Goal: Transaction & Acquisition: Purchase product/service

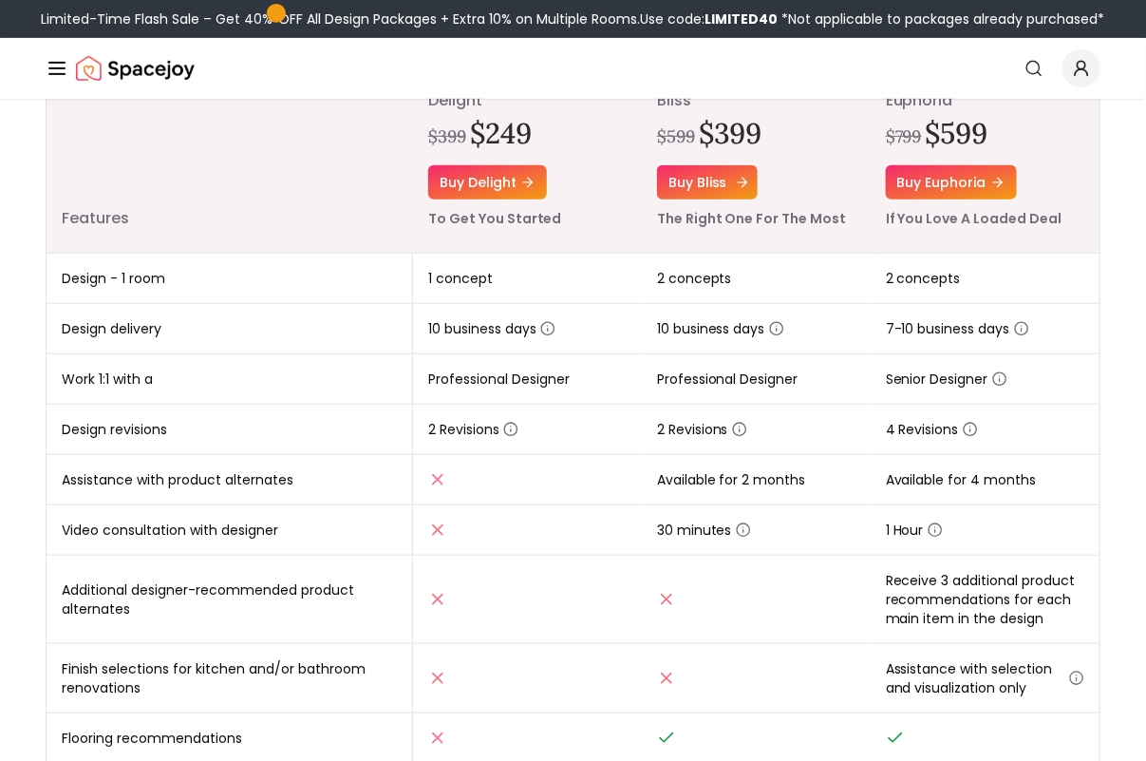
click at [705, 183] on link "Buy bliss" at bounding box center [707, 182] width 101 height 34
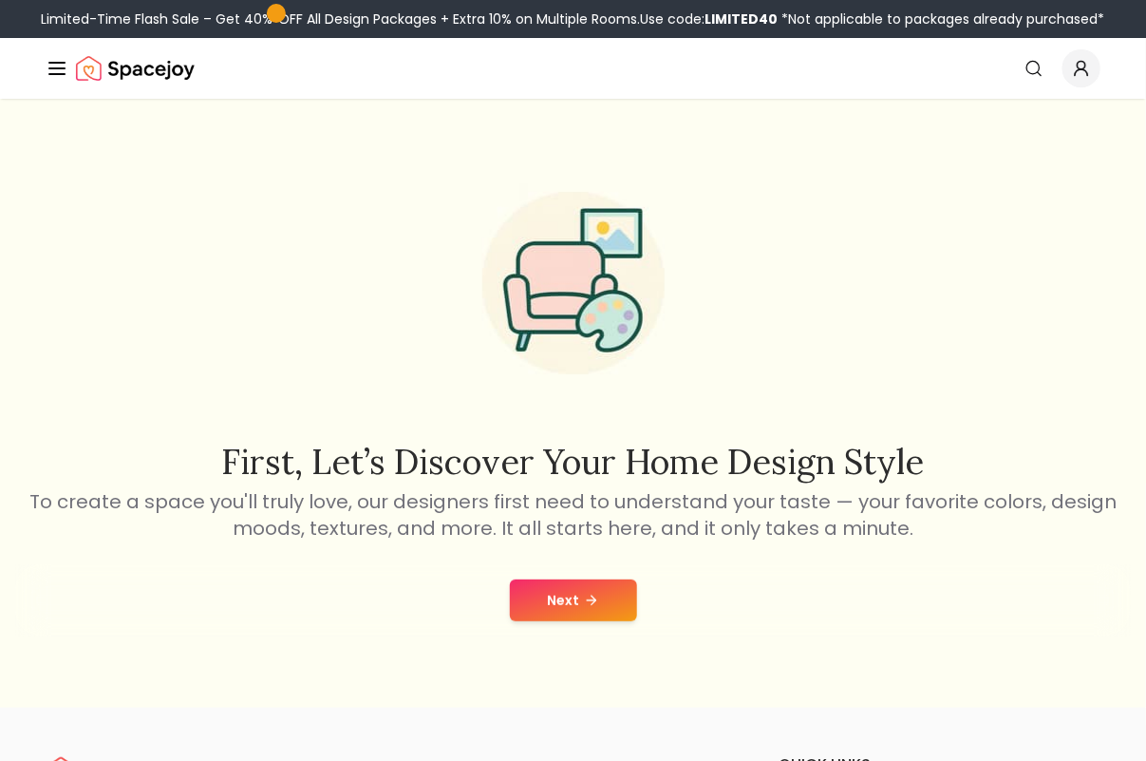
scroll to position [237, 0]
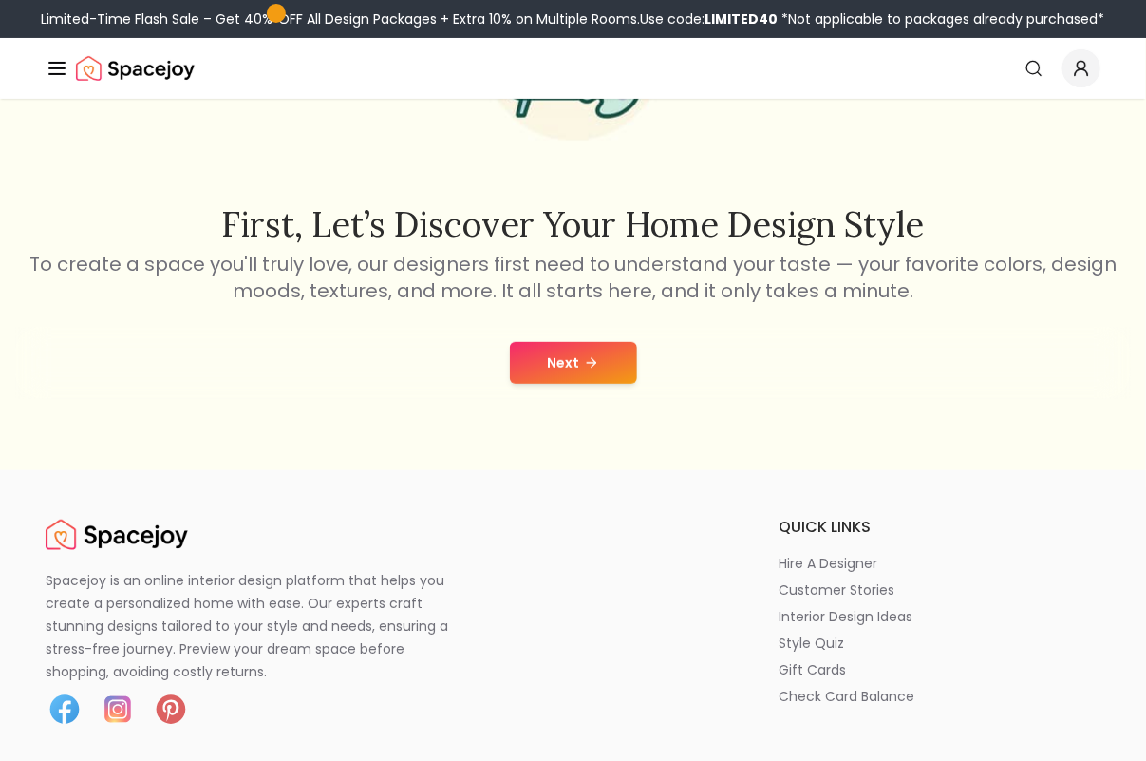
click at [549, 371] on button "Next" at bounding box center [573, 363] width 127 height 42
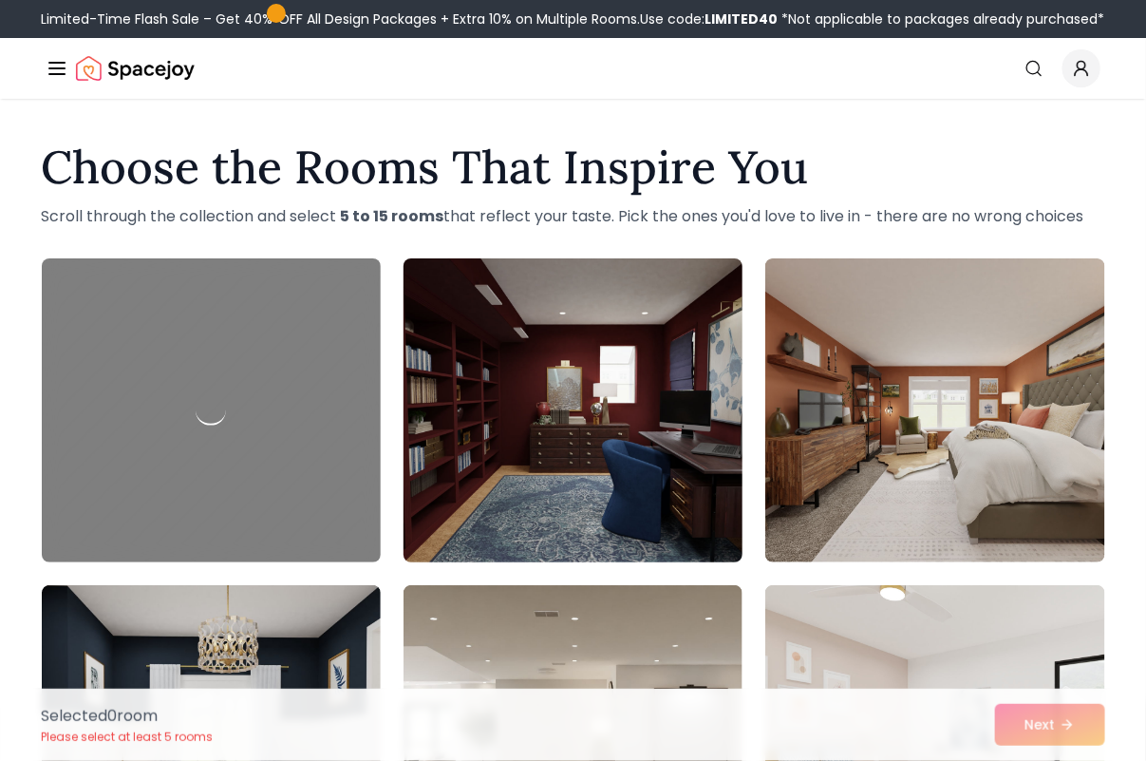
click at [651, 405] on img at bounding box center [573, 410] width 356 height 319
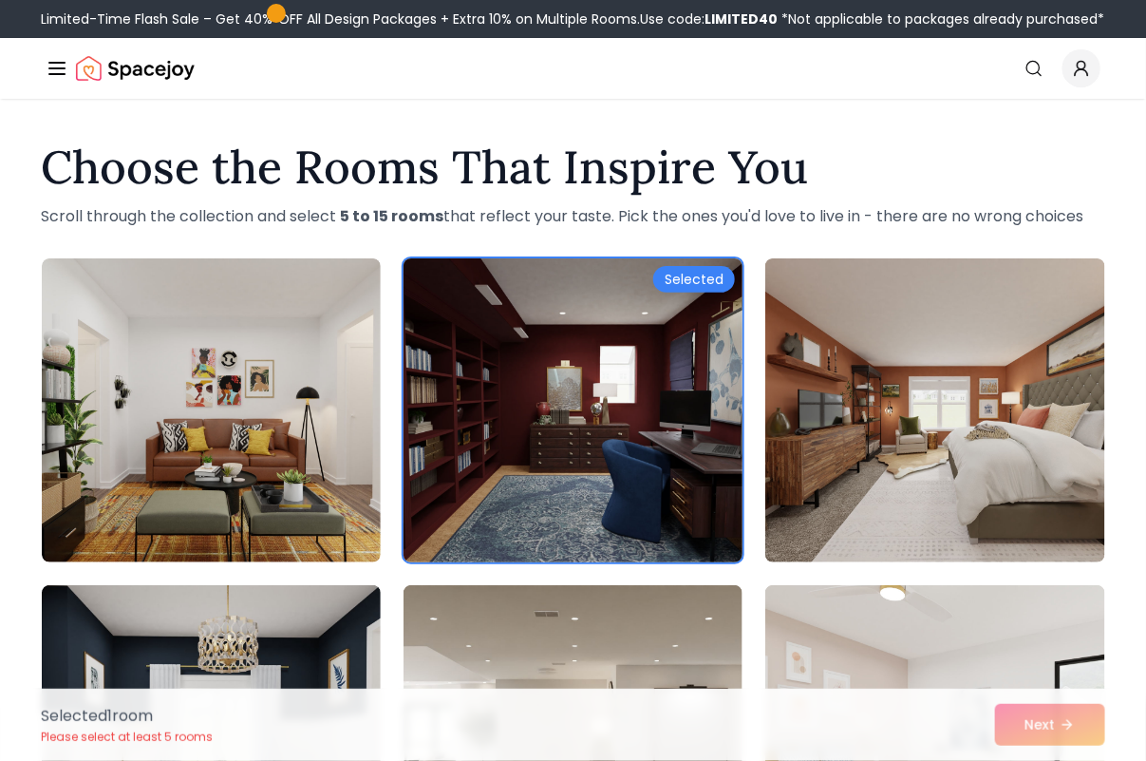
scroll to position [475, 0]
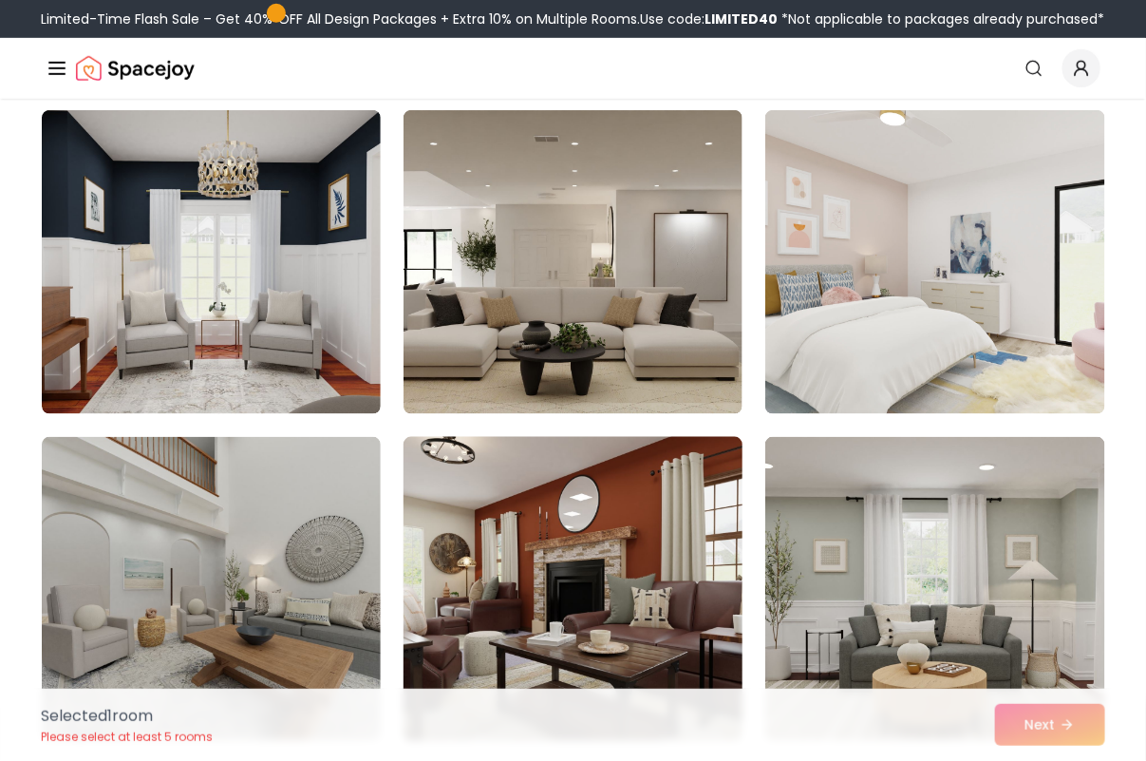
click at [646, 448] on img at bounding box center [573, 588] width 356 height 319
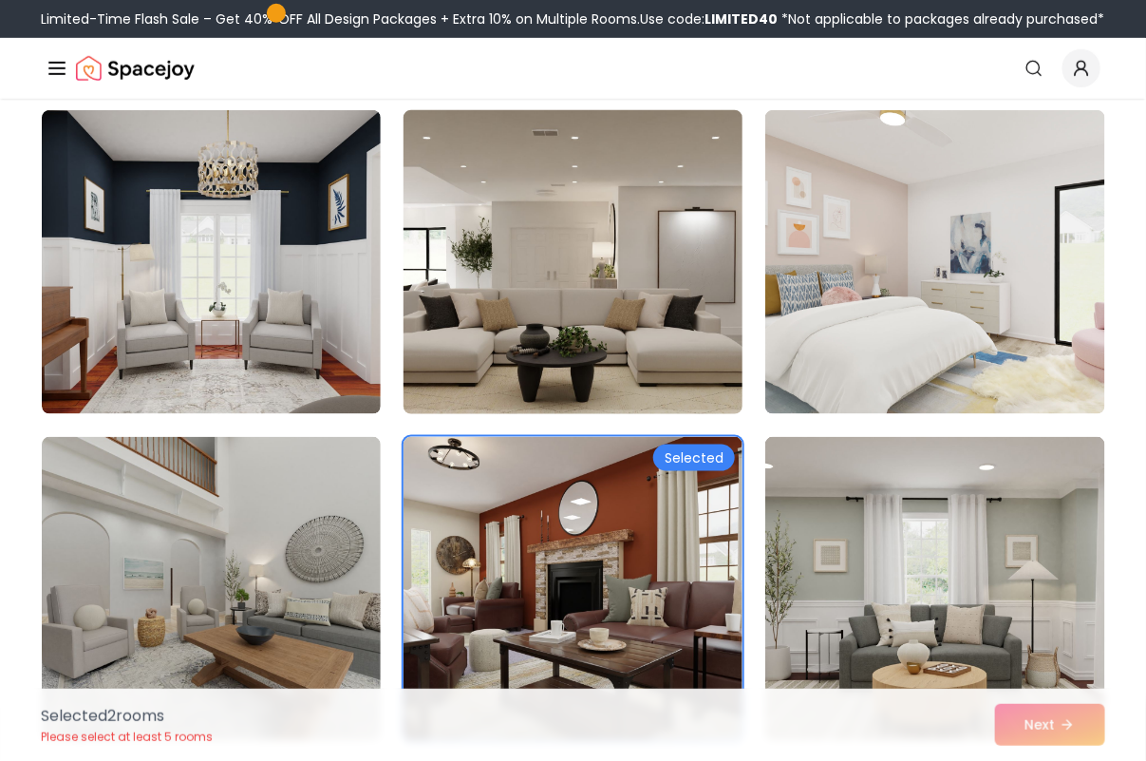
click at [646, 349] on img at bounding box center [573, 262] width 356 height 319
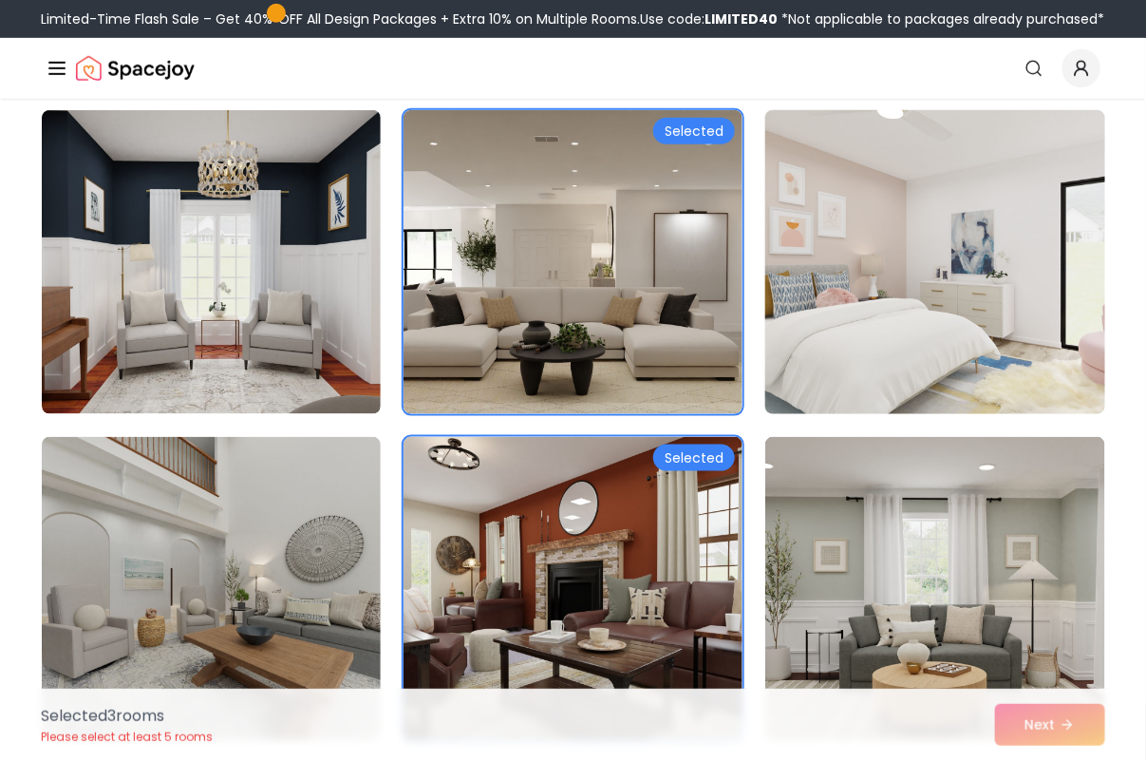
click at [819, 352] on img at bounding box center [935, 262] width 356 height 319
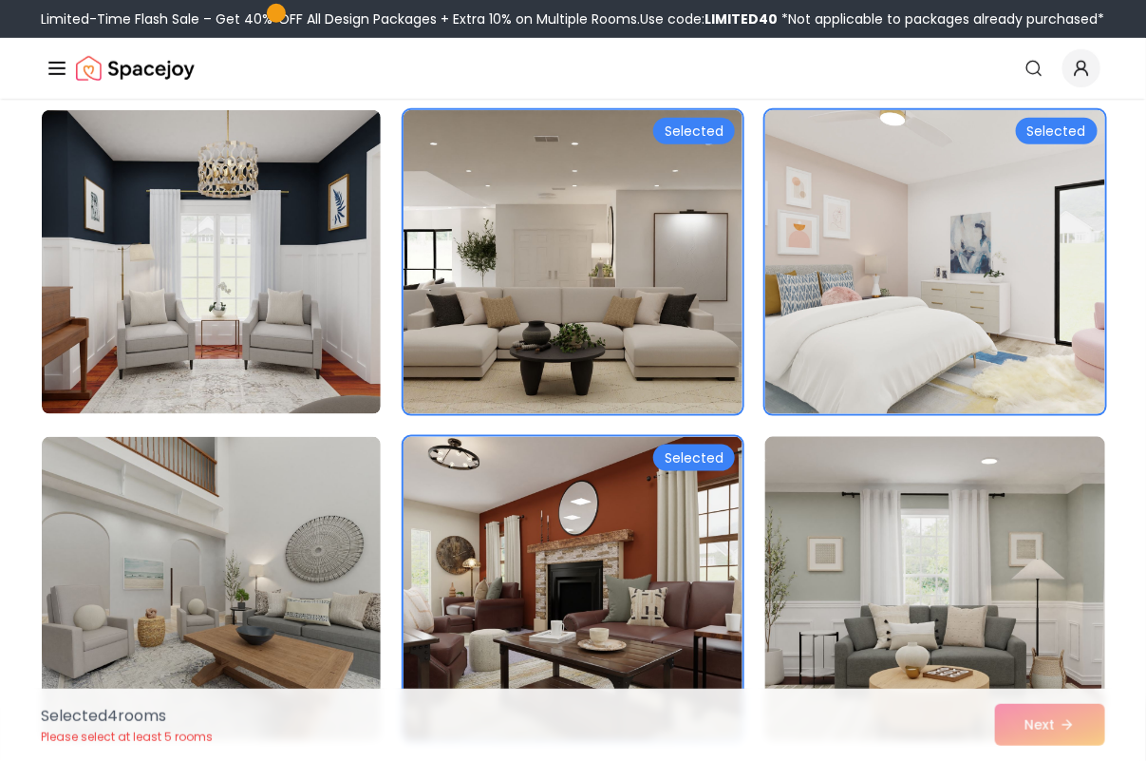
click at [894, 497] on img at bounding box center [935, 588] width 356 height 319
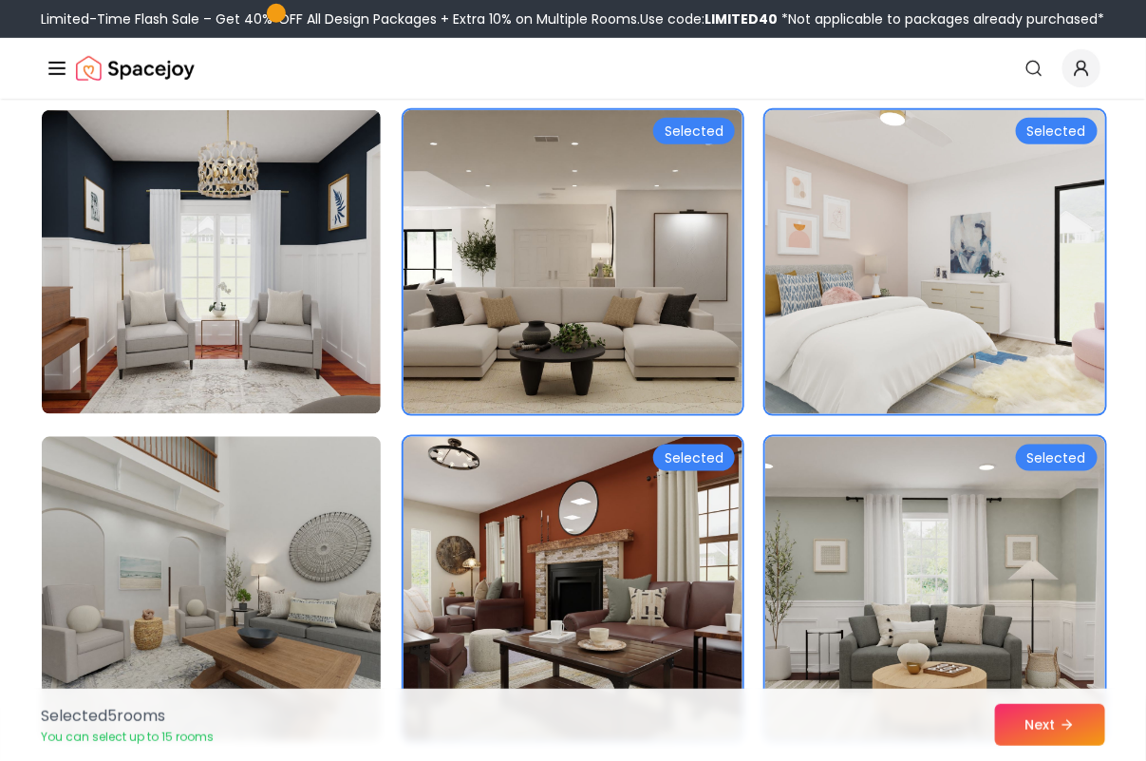
click at [193, 462] on img at bounding box center [211, 588] width 356 height 319
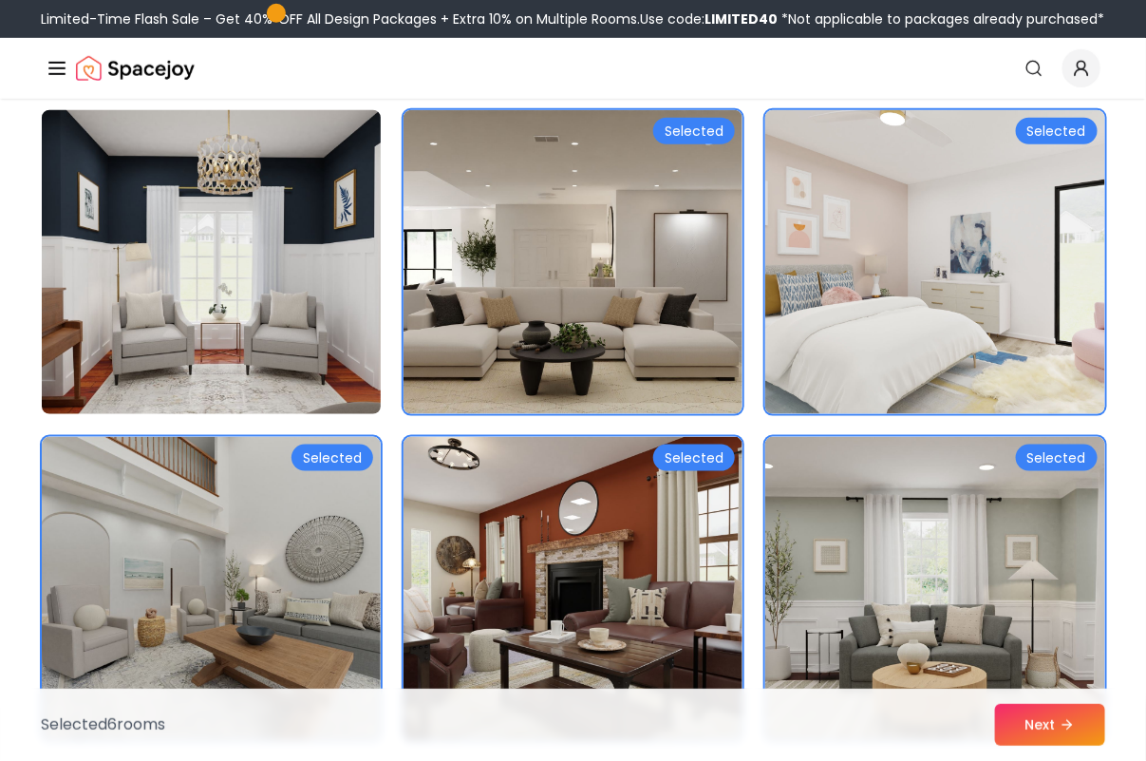
click at [235, 323] on img at bounding box center [211, 262] width 356 height 319
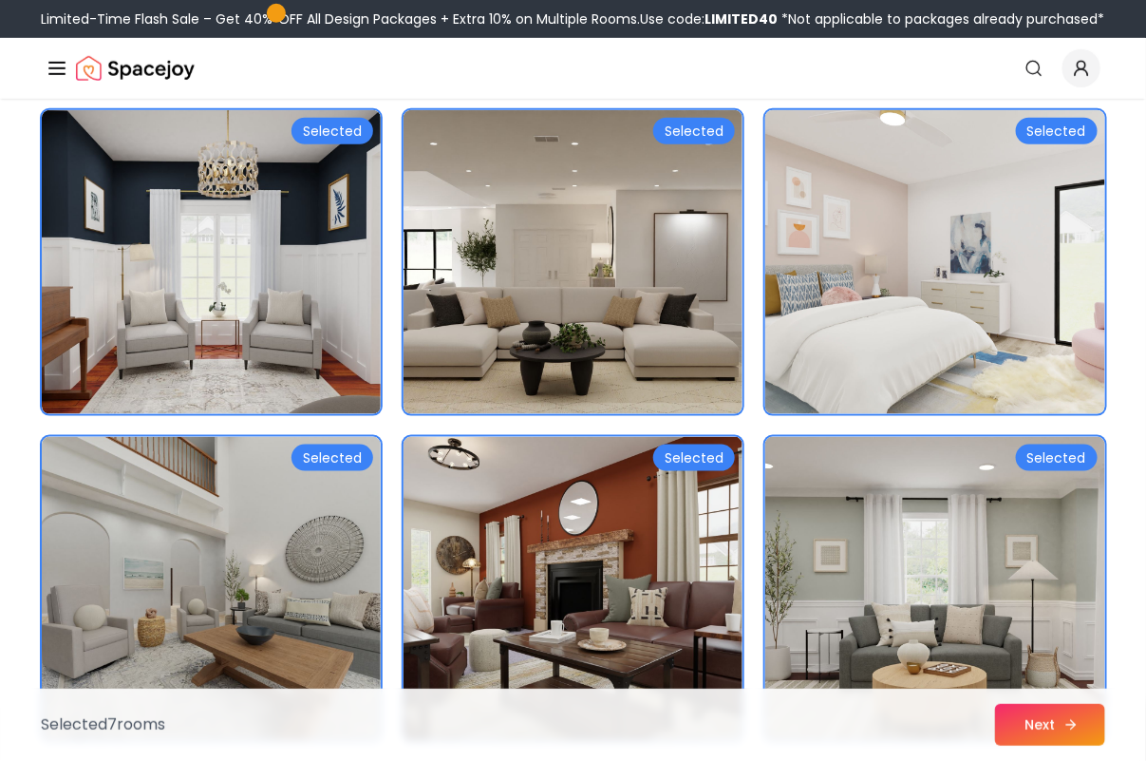
click at [1045, 734] on button "Next" at bounding box center [1050, 725] width 110 height 42
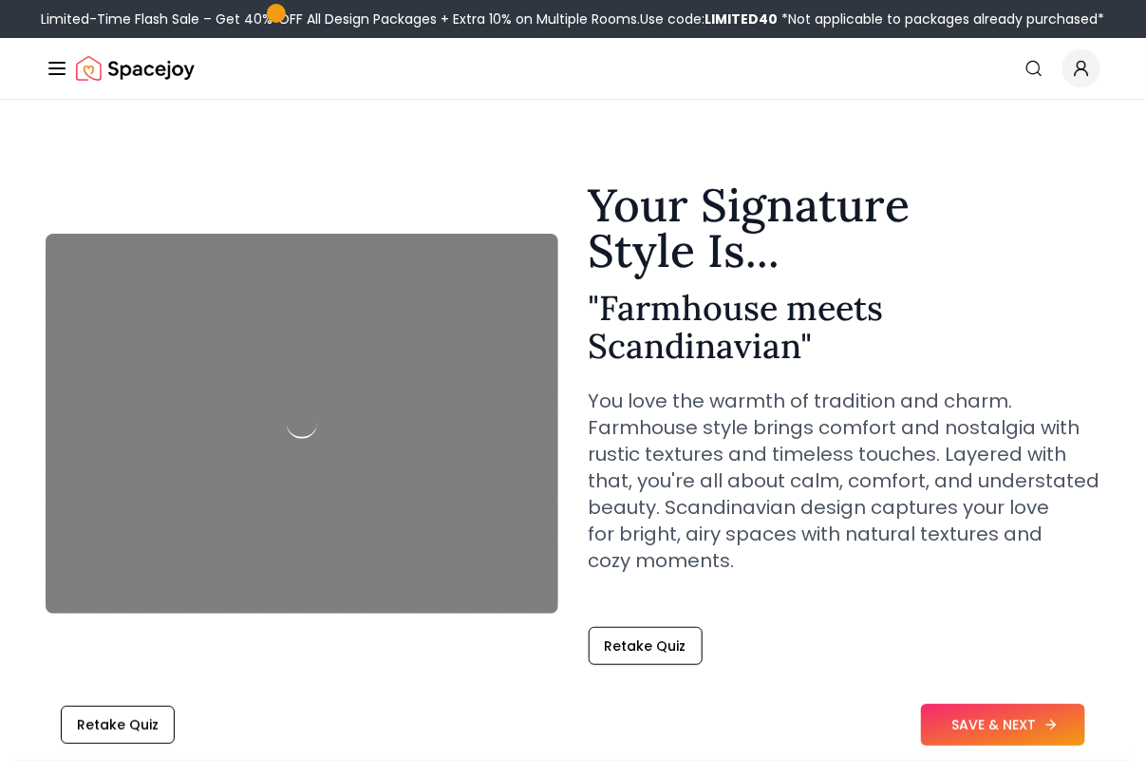
click at [1003, 728] on button "SAVE & NEXT" at bounding box center [1003, 725] width 164 height 42
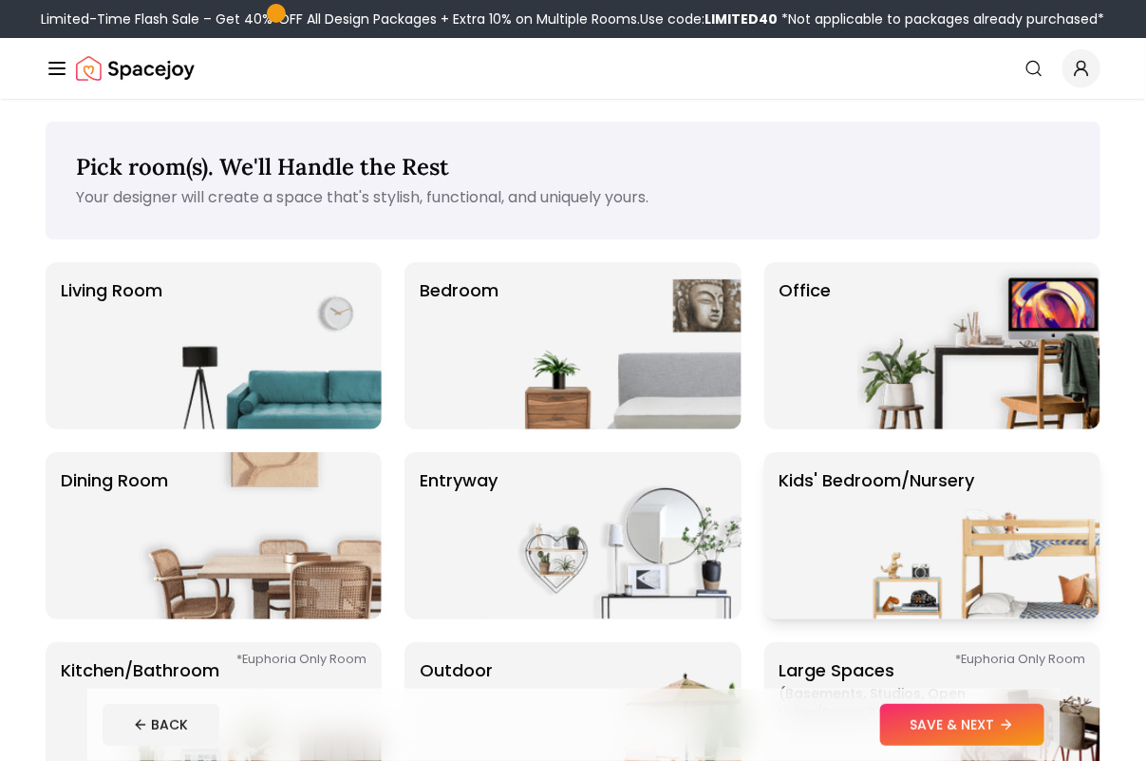
click at [910, 511] on img at bounding box center [978, 535] width 243 height 167
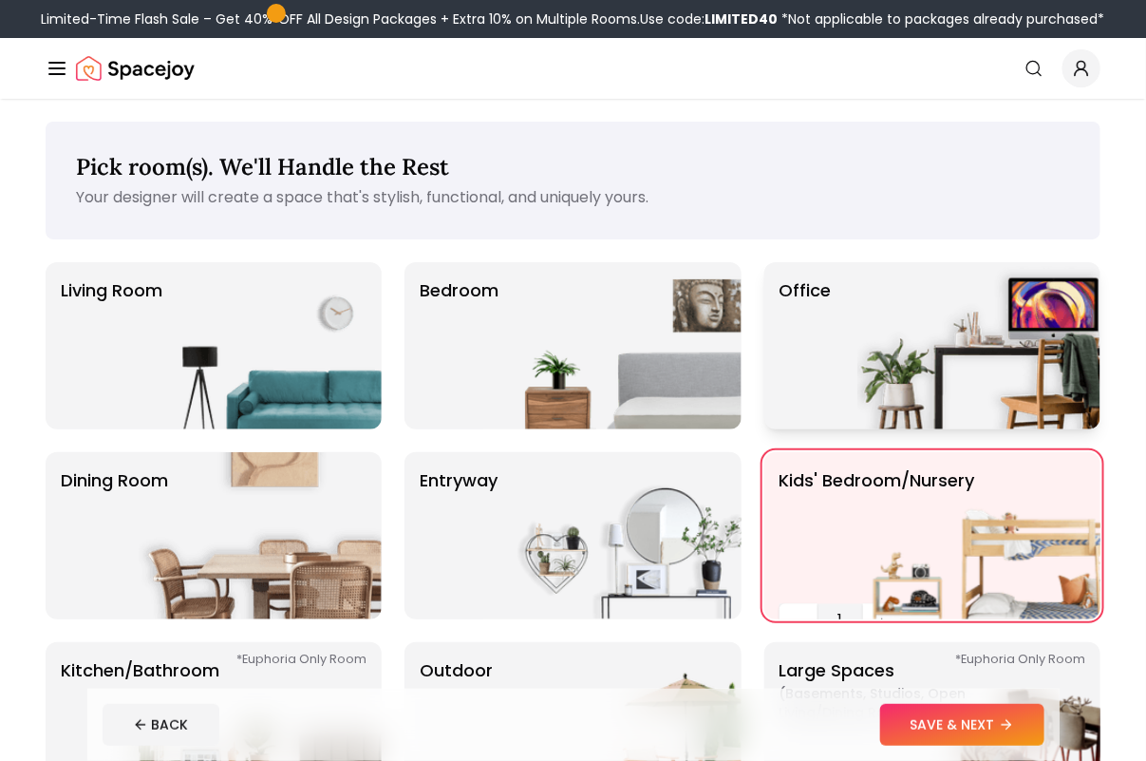
click at [907, 330] on img at bounding box center [978, 345] width 243 height 167
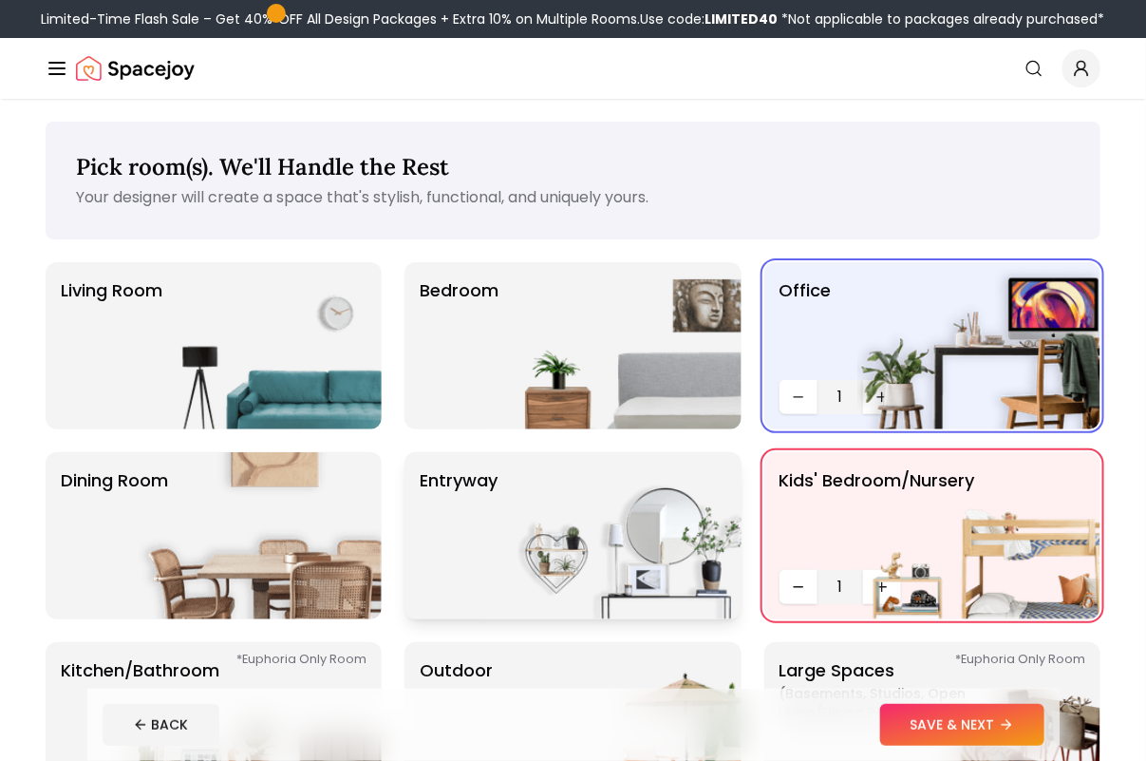
click at [600, 458] on img at bounding box center [620, 535] width 243 height 167
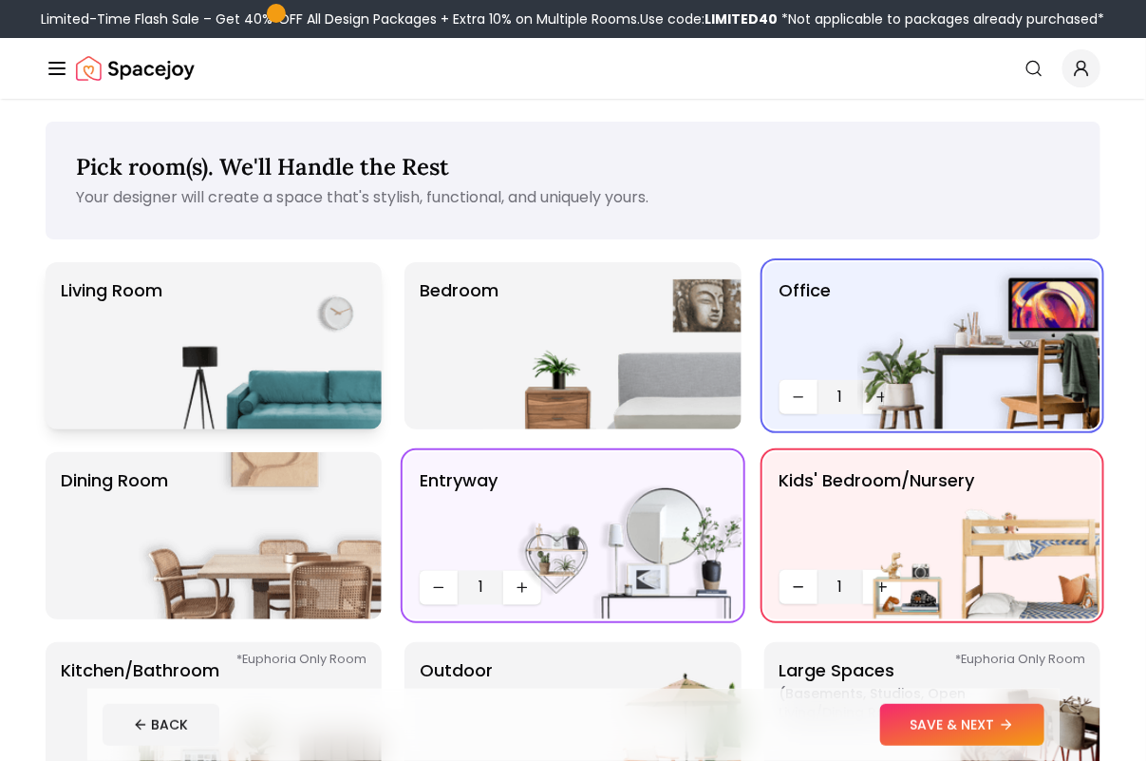
click at [343, 354] on img at bounding box center [260, 345] width 243 height 167
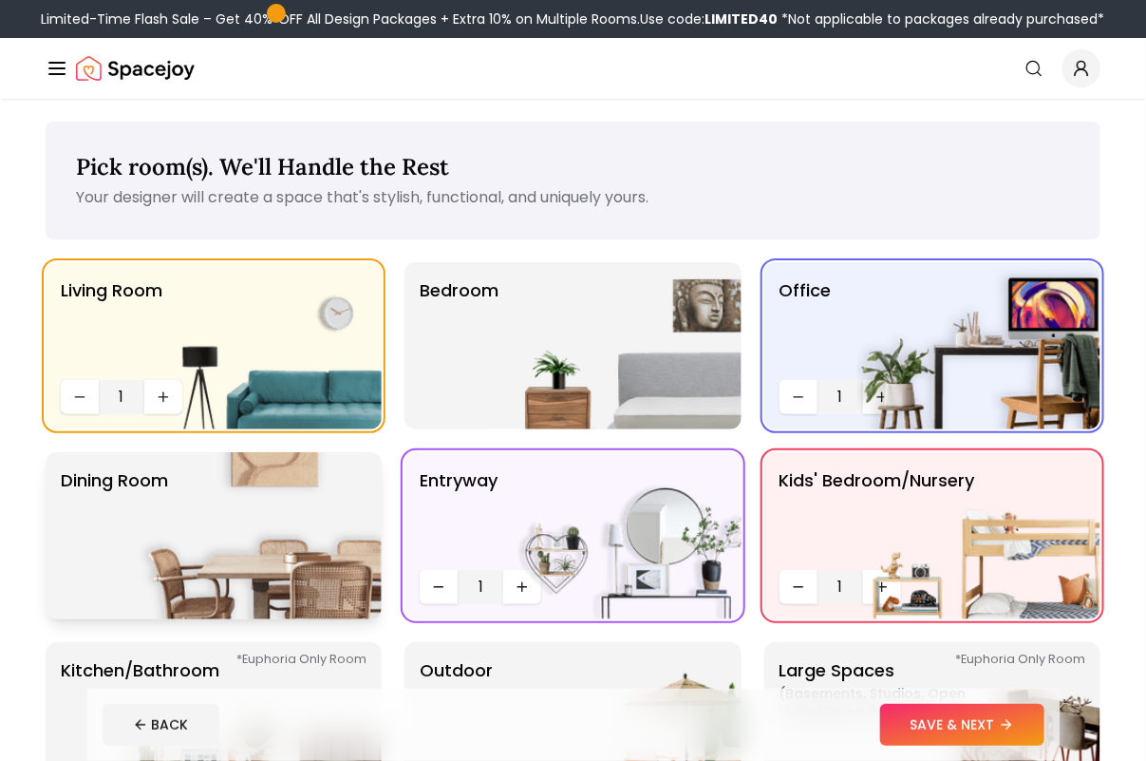
click at [275, 484] on img at bounding box center [260, 535] width 243 height 167
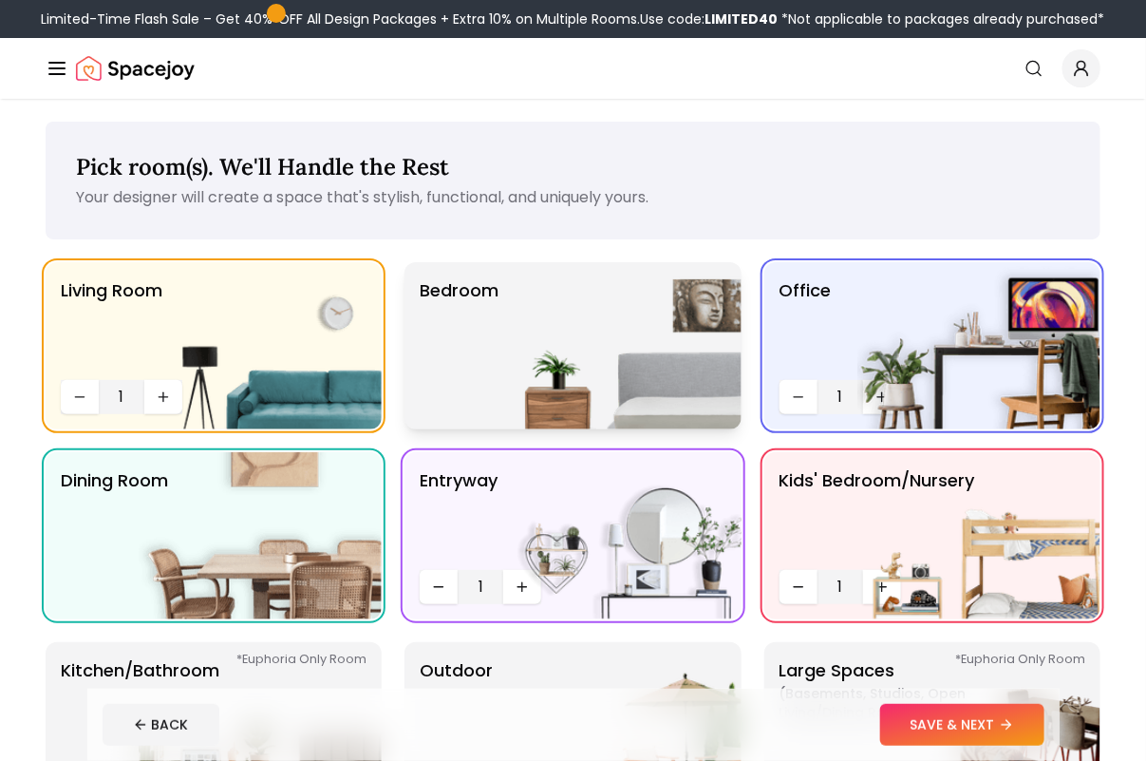
click at [470, 361] on p "Bedroom" at bounding box center [459, 345] width 79 height 137
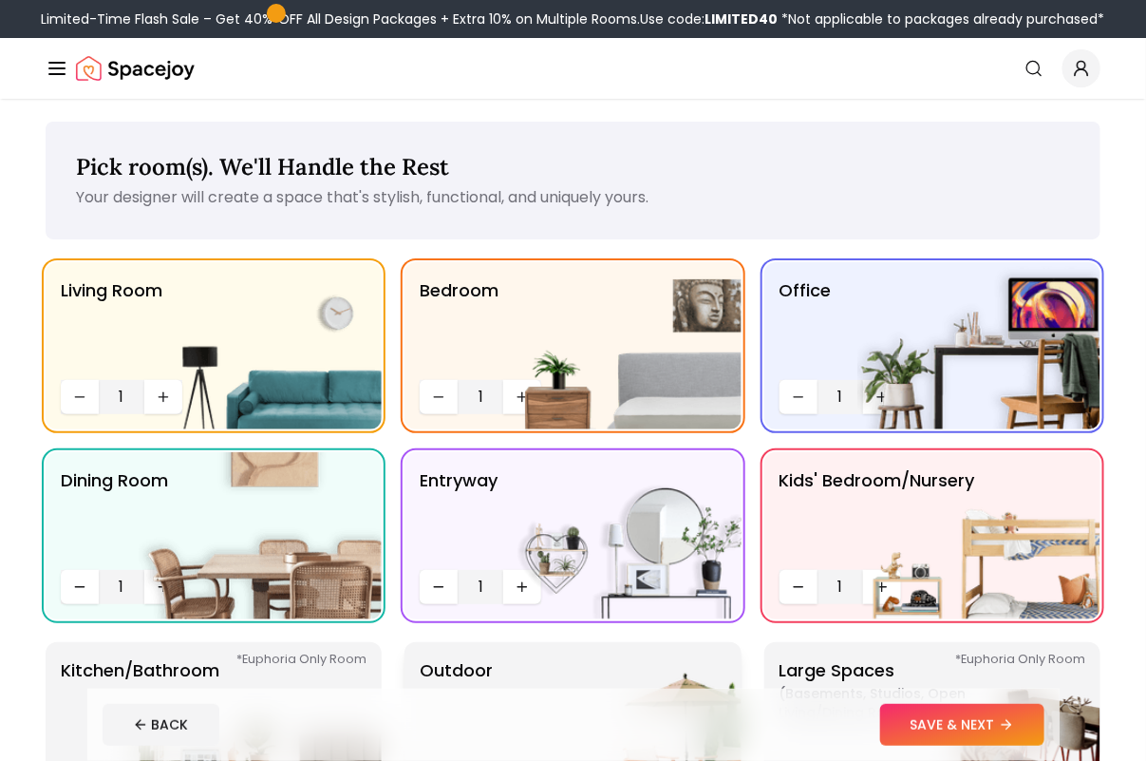
scroll to position [237, 0]
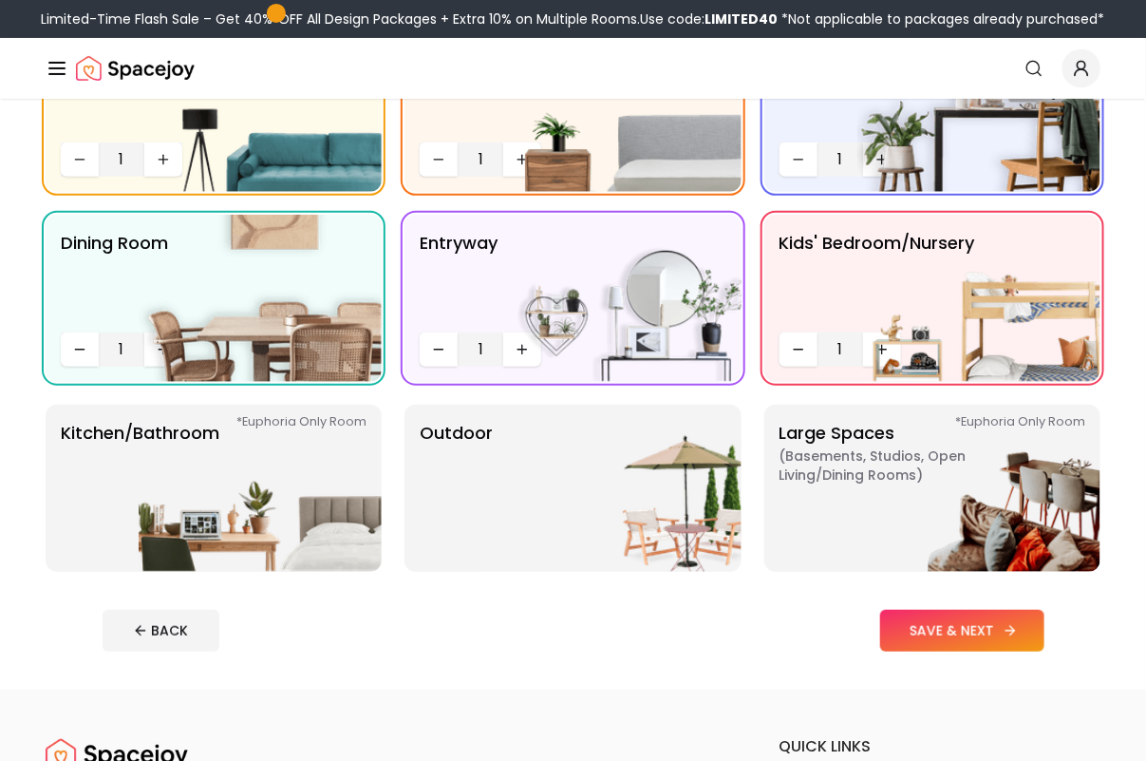
click at [978, 642] on button "SAVE & NEXT" at bounding box center [962, 631] width 164 height 42
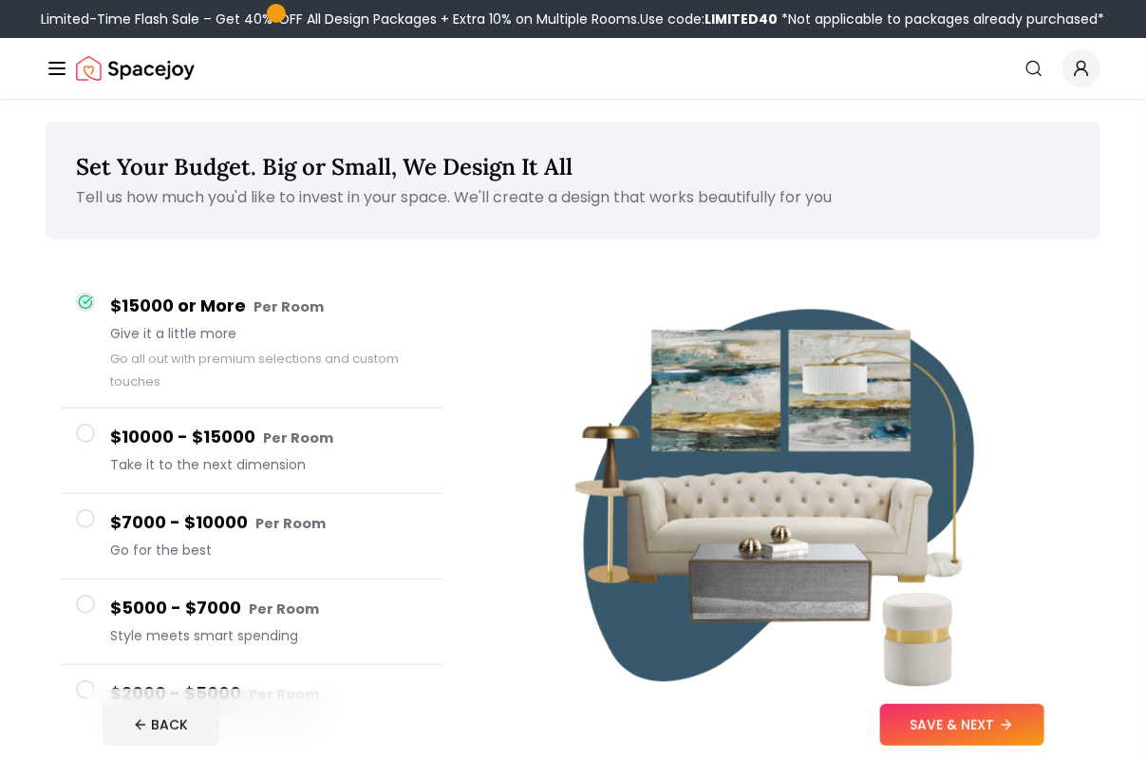
click at [395, 470] on span "Take it to the next dimension" at bounding box center [269, 464] width 318 height 19
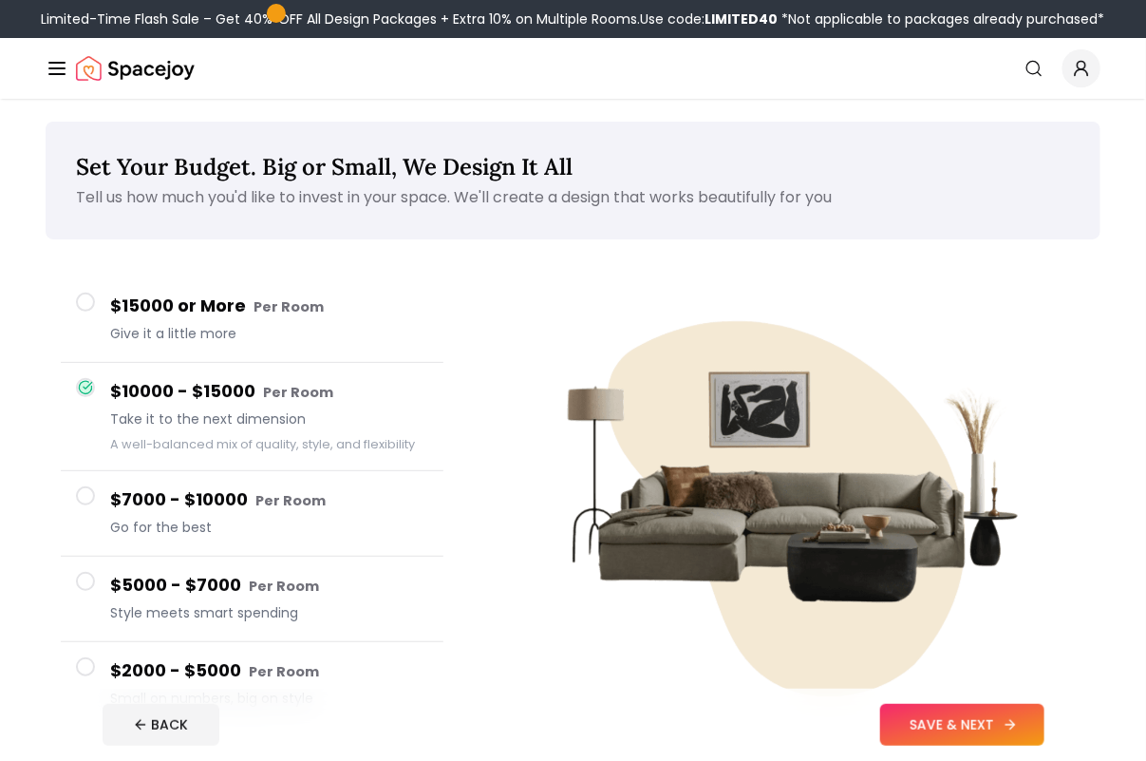
click at [955, 733] on button "SAVE & NEXT" at bounding box center [962, 725] width 164 height 42
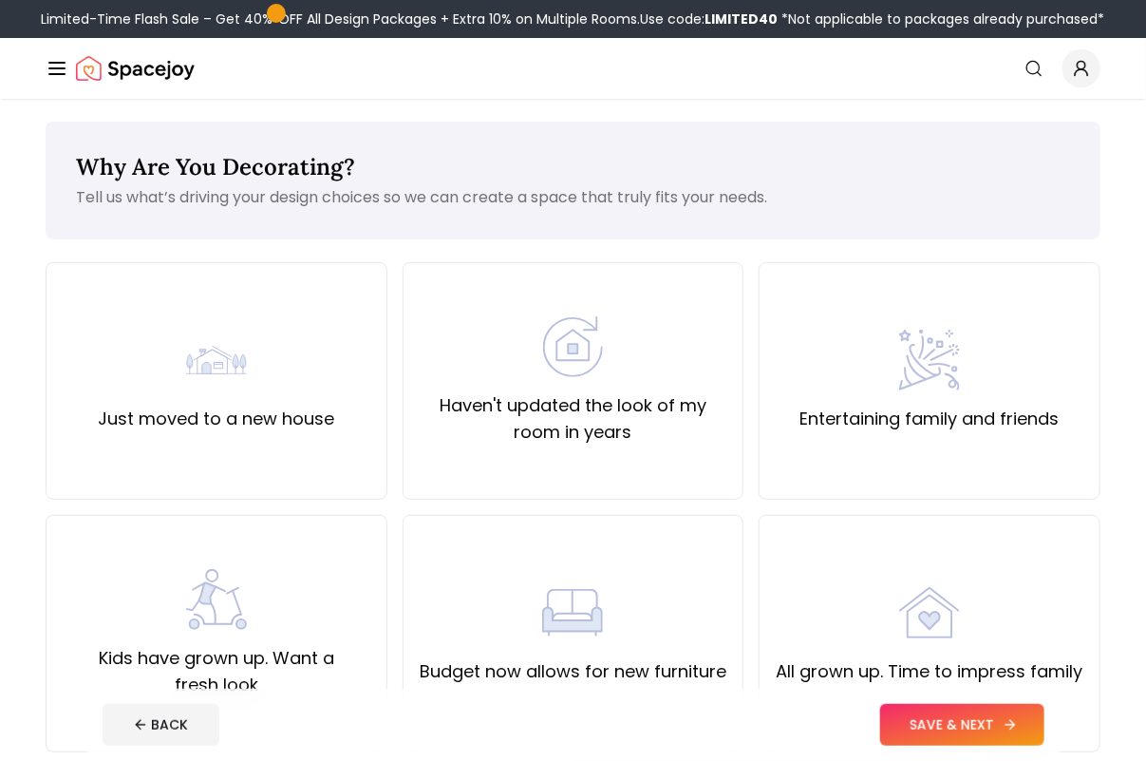
click at [955, 731] on button "SAVE & NEXT" at bounding box center [962, 725] width 164 height 42
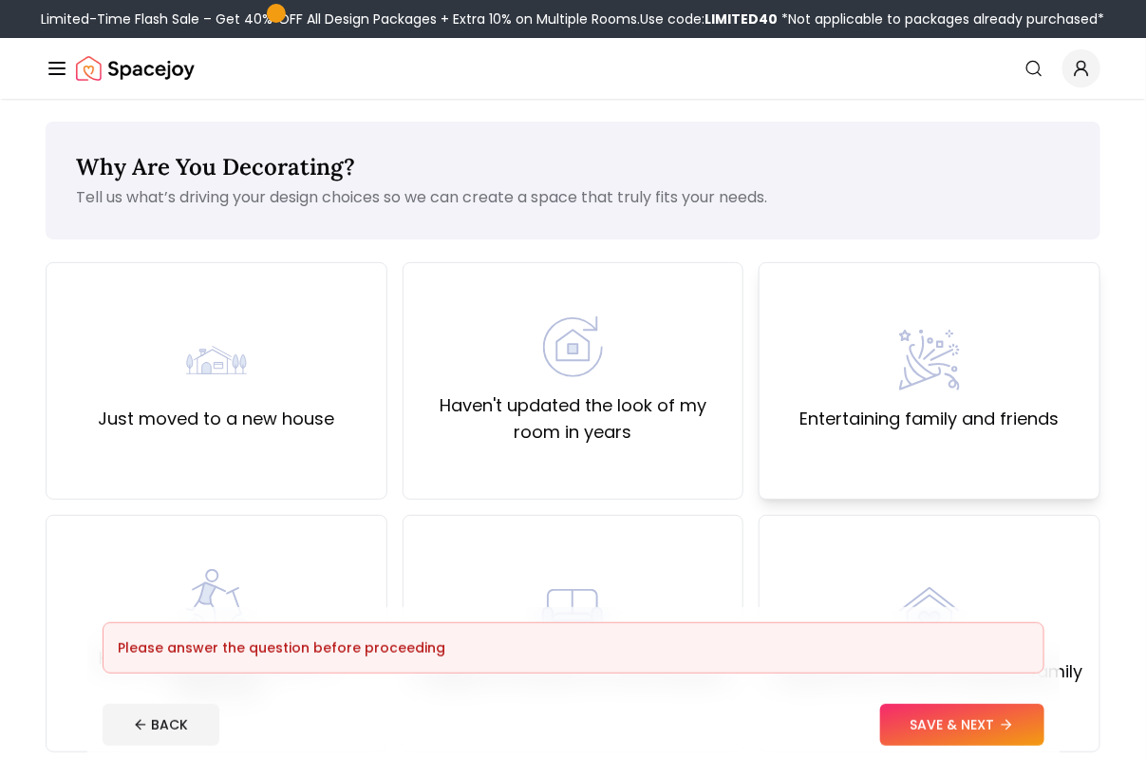
click at [857, 456] on div "Entertaining family and friends" at bounding box center [930, 380] width 342 height 237
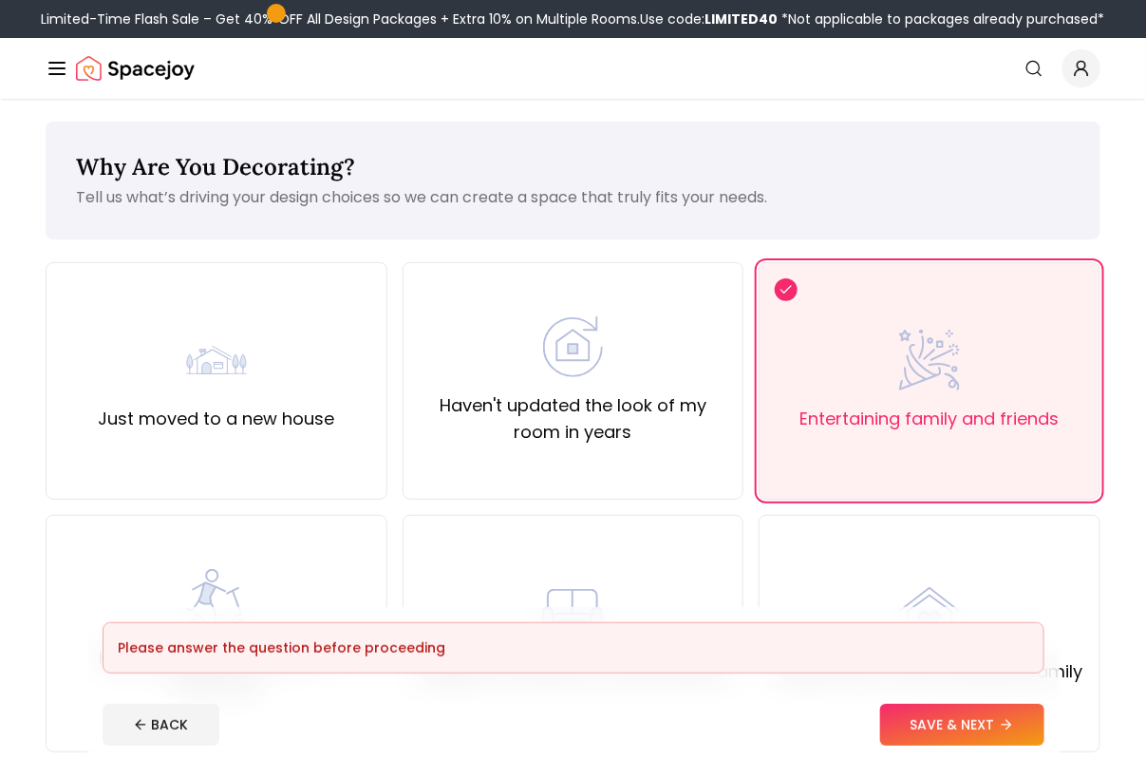
click at [942, 684] on footer "Please answer the question before proceeding BACK SAVE & NEXT" at bounding box center [573, 684] width 972 height 154
click at [946, 720] on button "SAVE & NEXT" at bounding box center [962, 725] width 164 height 42
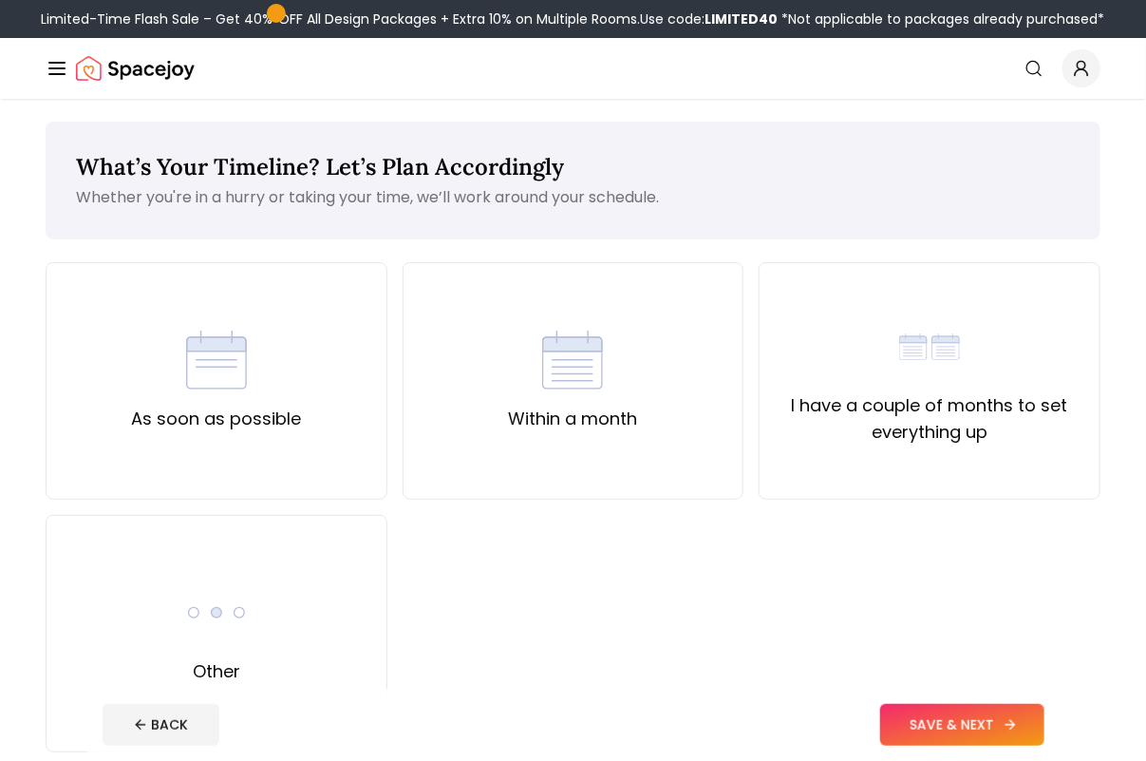
click at [959, 722] on button "SAVE & NEXT" at bounding box center [962, 725] width 164 height 42
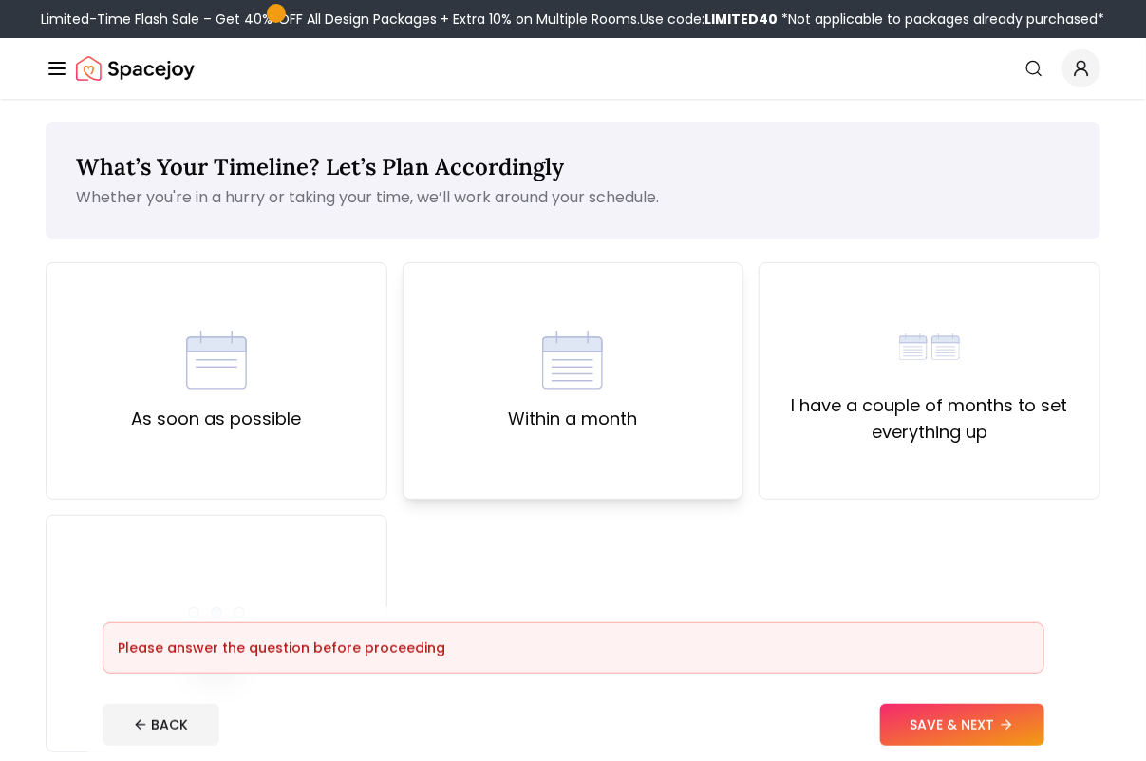
click at [633, 307] on div "Within a month" at bounding box center [574, 380] width 342 height 237
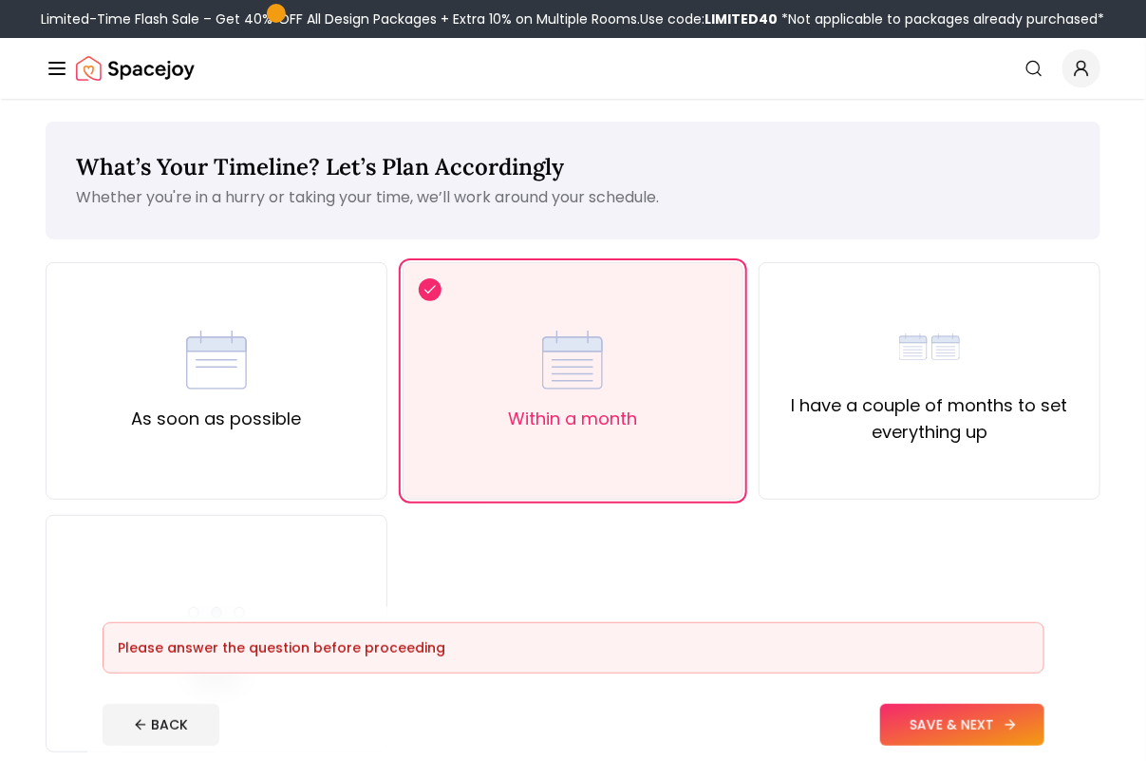
click at [952, 709] on button "SAVE & NEXT" at bounding box center [962, 725] width 164 height 42
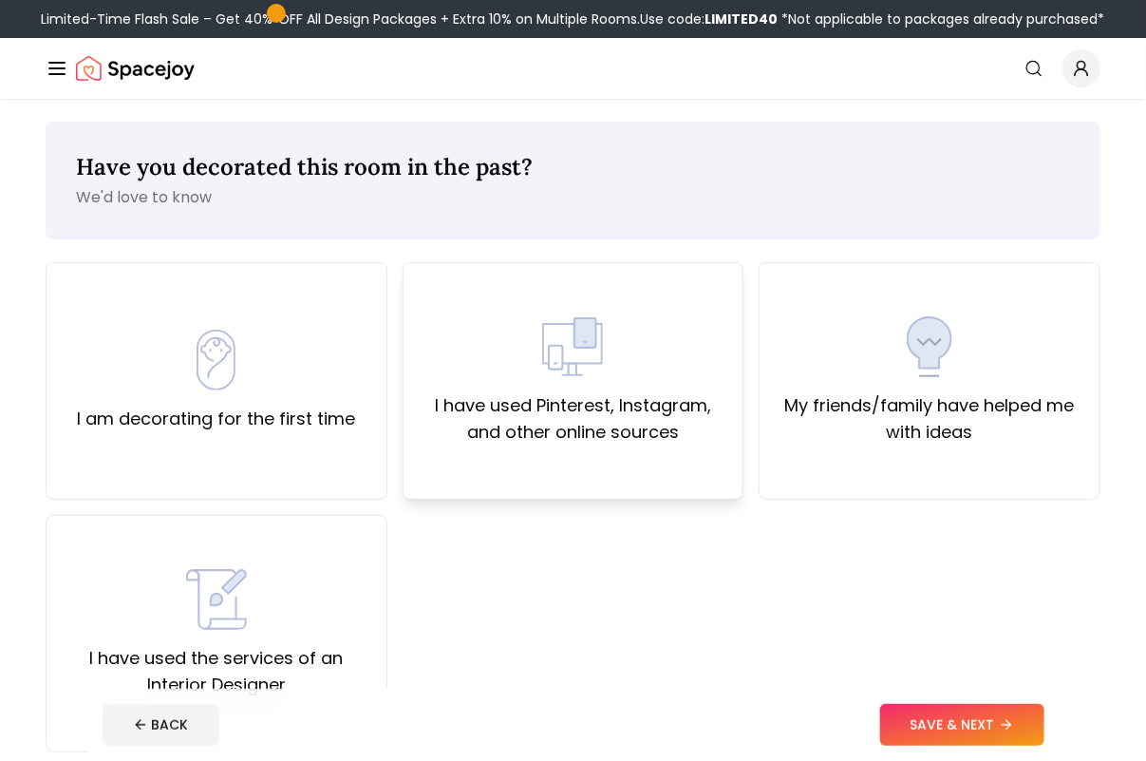
click at [681, 362] on div "I have used Pinterest, Instagram, and other online sources" at bounding box center [574, 380] width 310 height 129
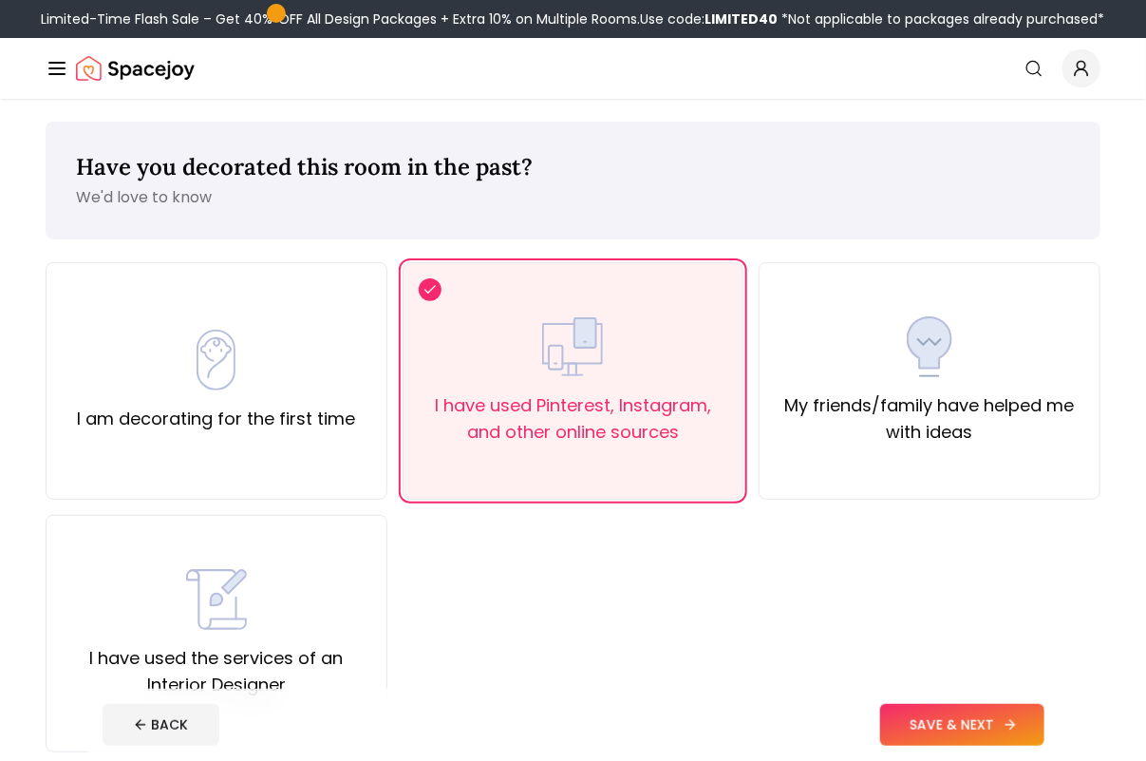
click at [985, 724] on button "SAVE & NEXT" at bounding box center [962, 725] width 164 height 42
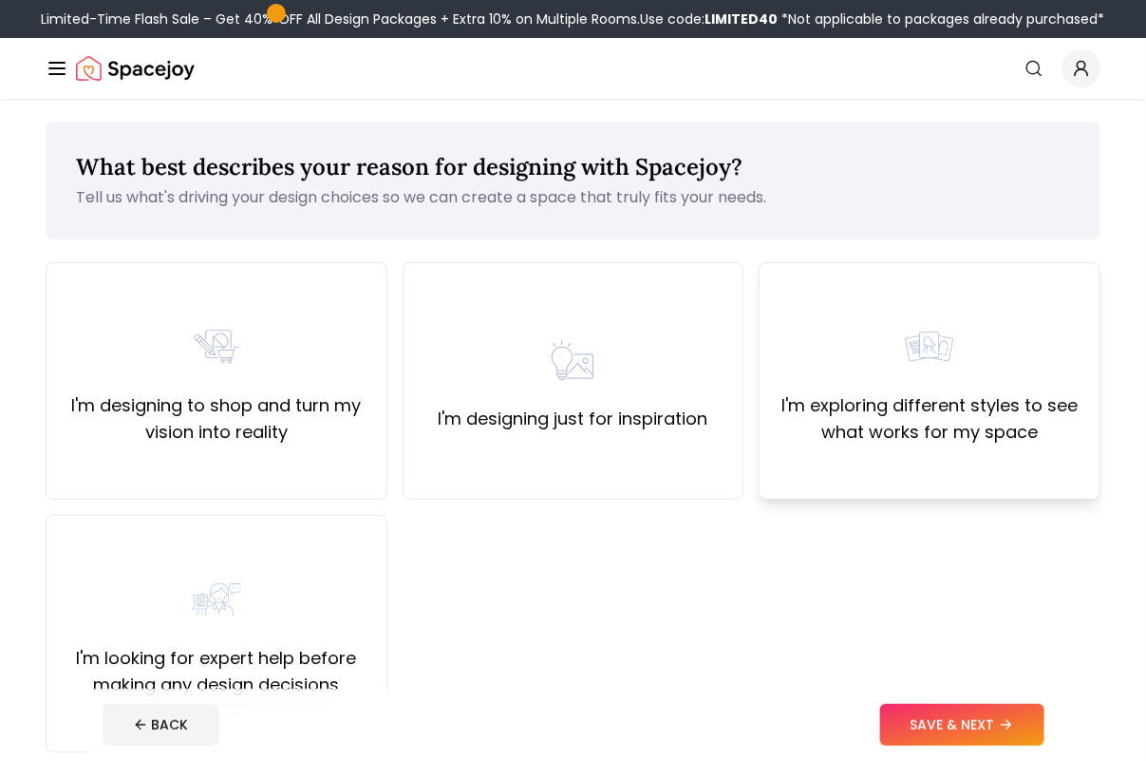
click at [937, 397] on label "I'm exploring different styles to see what works for my space" at bounding box center [930, 418] width 310 height 53
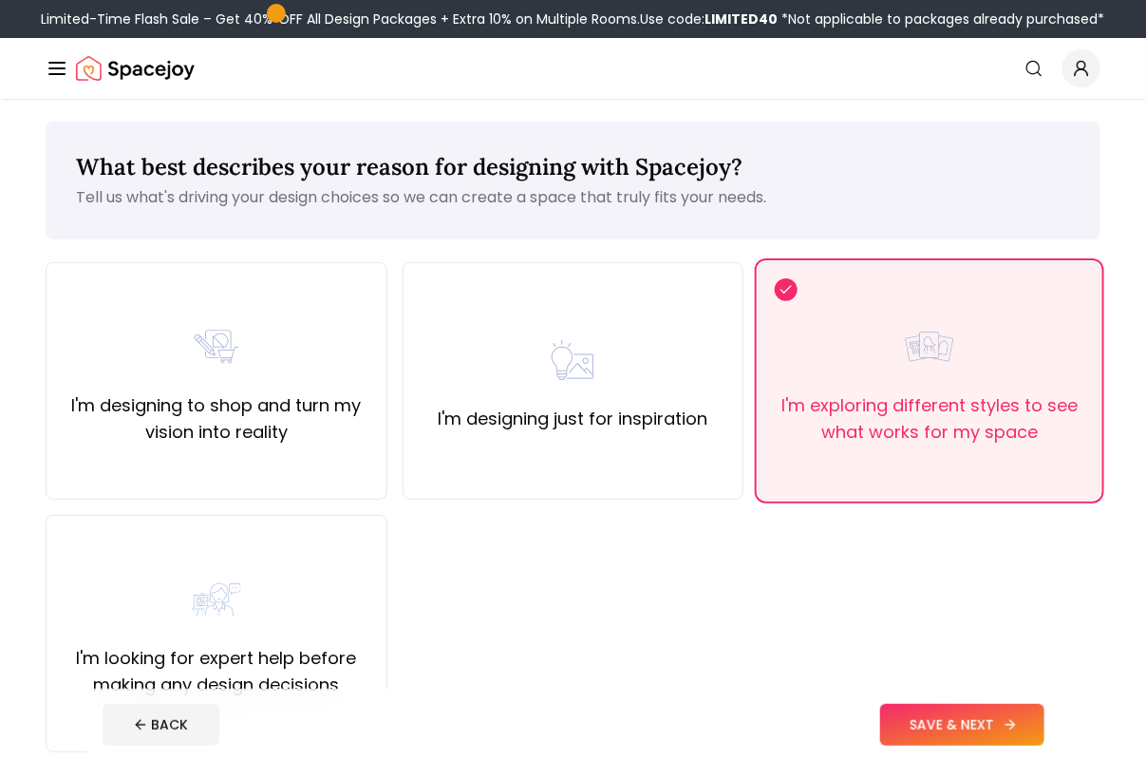
click at [984, 714] on button "SAVE & NEXT" at bounding box center [962, 725] width 164 height 42
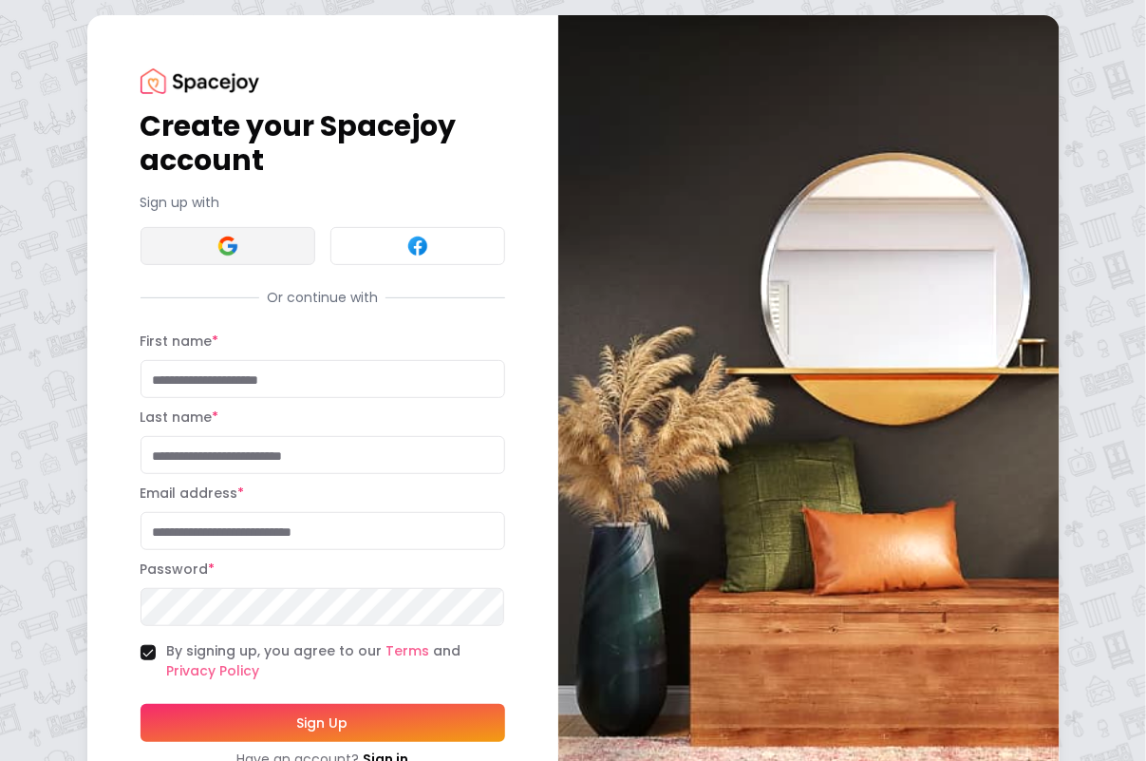
click at [288, 228] on button at bounding box center [228, 246] width 175 height 38
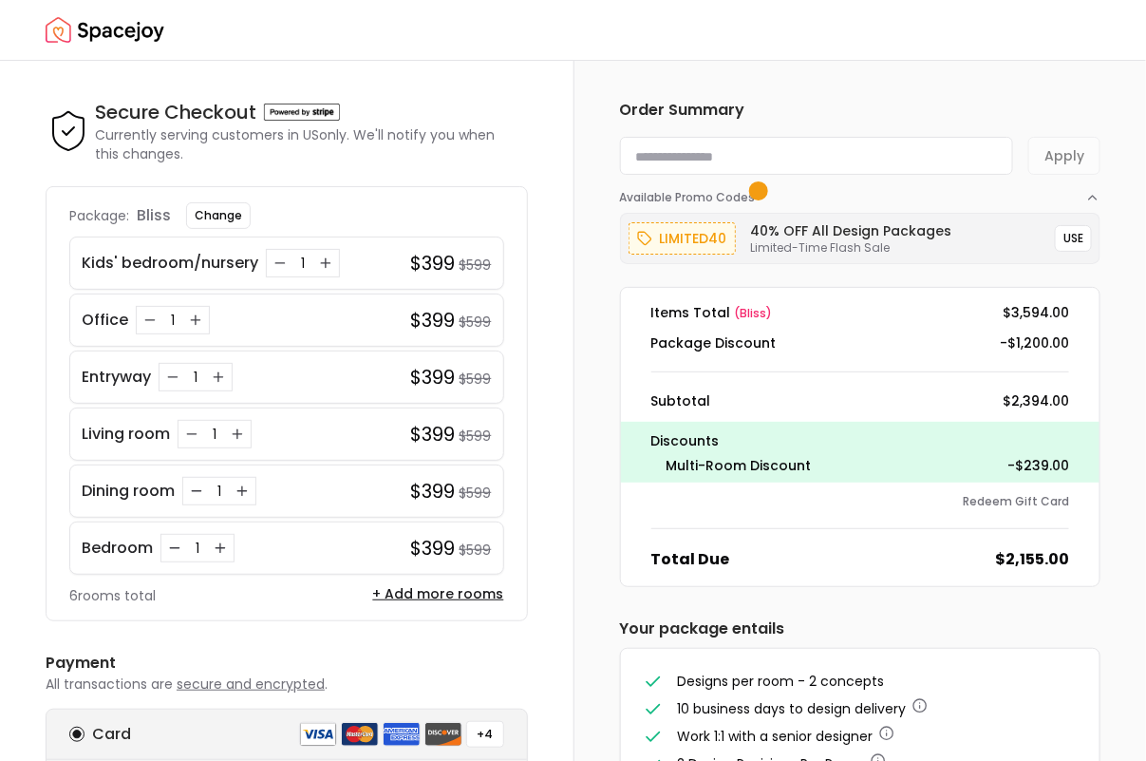
click at [850, 155] on input at bounding box center [817, 156] width 394 height 38
paste input "**********"
type input "**********"
click at [1045, 147] on button "Apply" at bounding box center [1064, 156] width 72 height 38
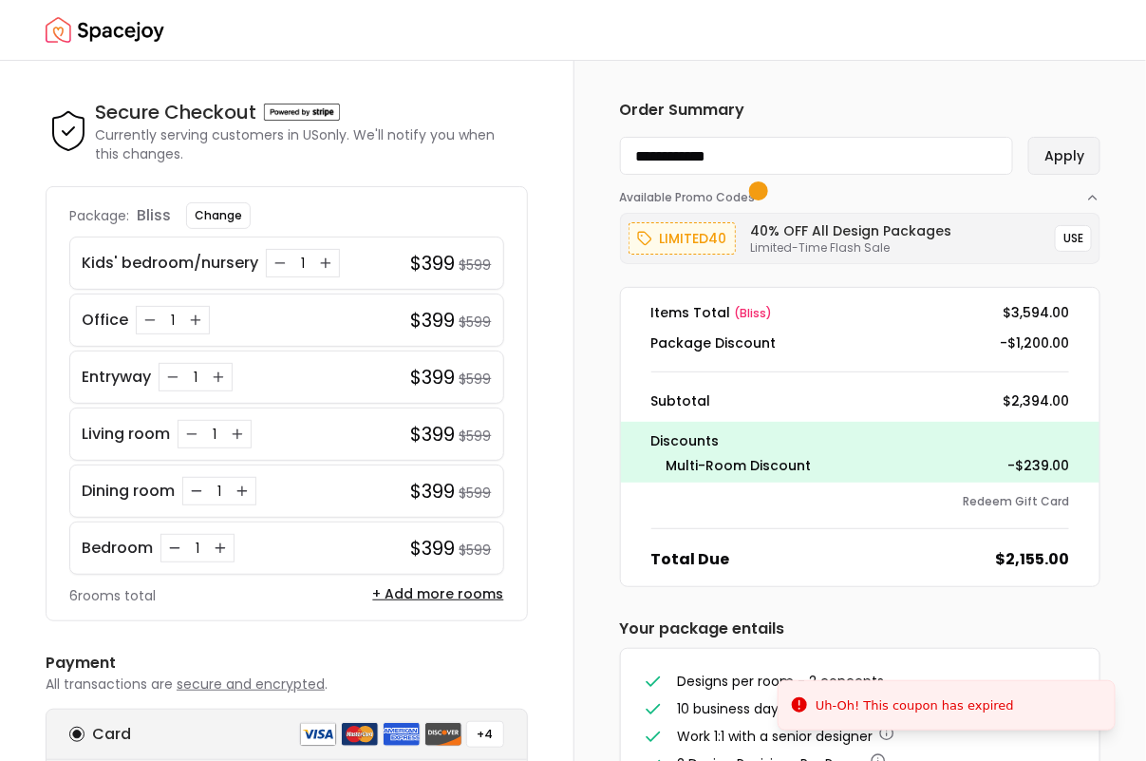
click at [1078, 148] on button "Apply" at bounding box center [1064, 156] width 72 height 38
